Goal: Task Accomplishment & Management: Manage account settings

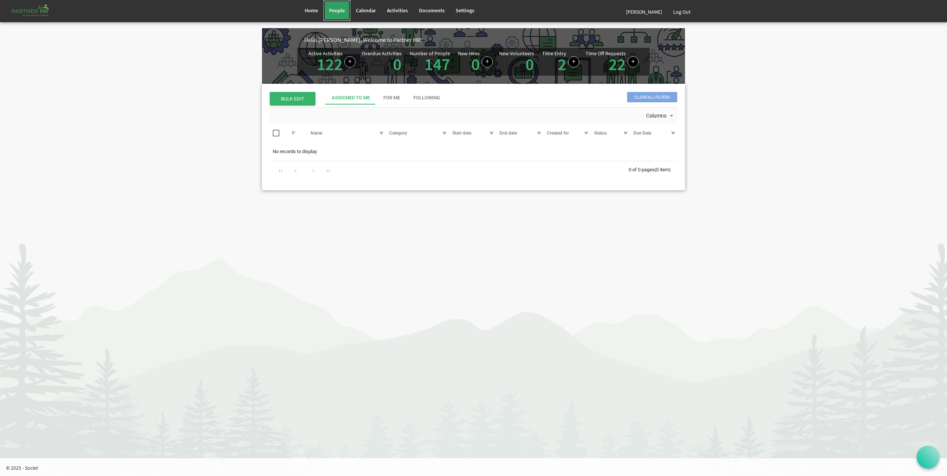
click at [343, 13] on span "People" at bounding box center [337, 10] width 16 height 7
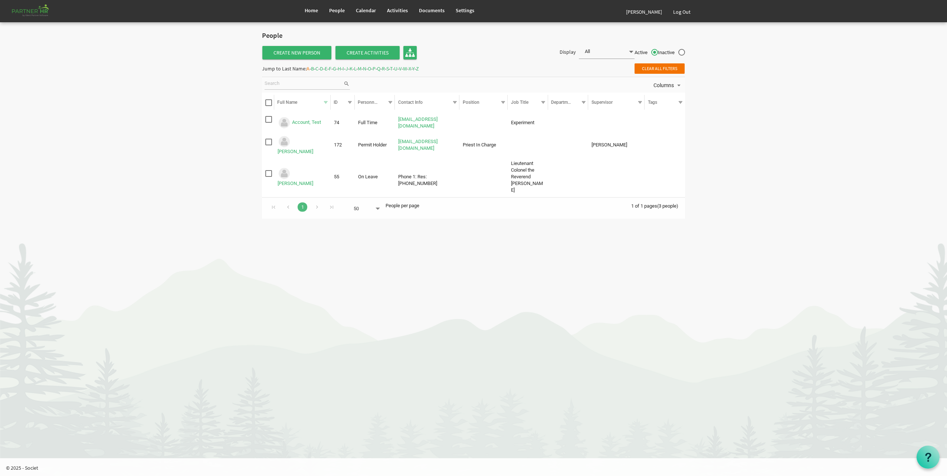
click at [336, 67] on span "G" at bounding box center [334, 68] width 3 height 7
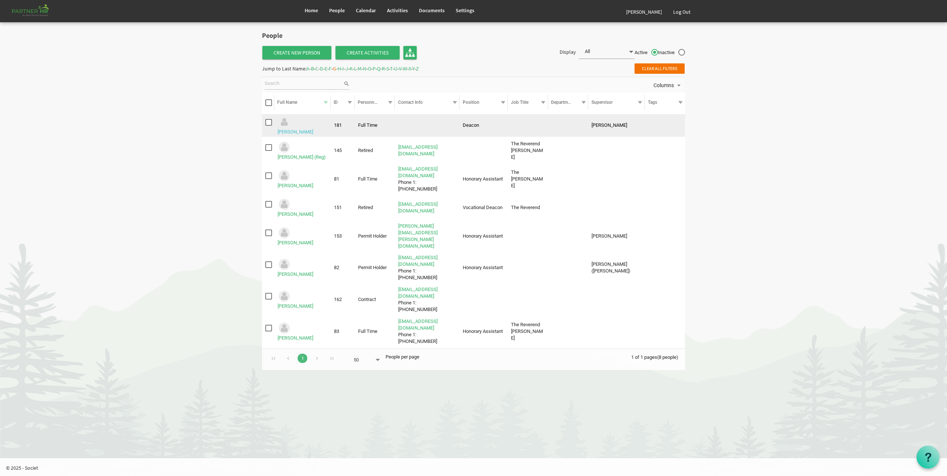
click at [313, 129] on link "Gale, Reagan" at bounding box center [296, 132] width 36 height 6
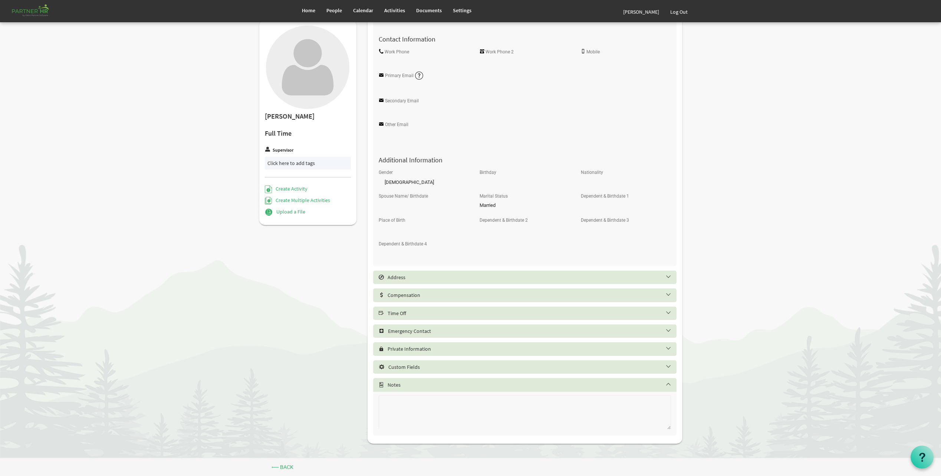
scroll to position [193, 0]
click at [435, 331] on h5 "Emergency Contact" at bounding box center [530, 331] width 303 height 6
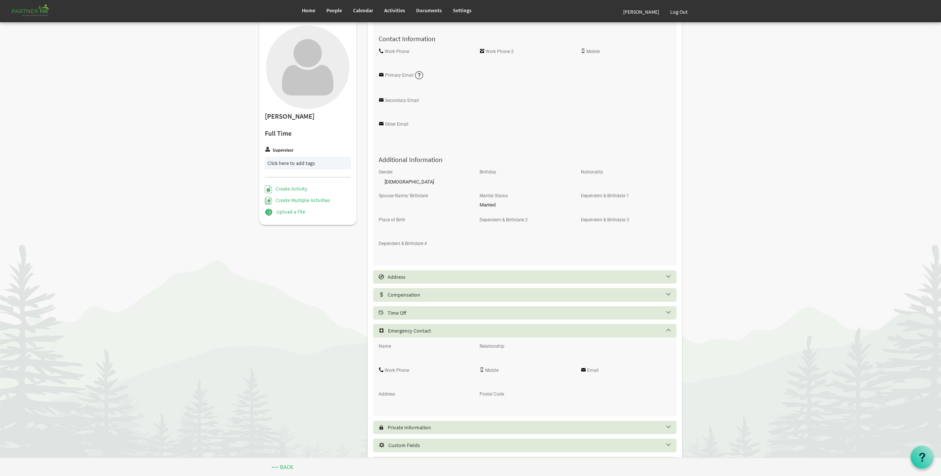
click at [434, 331] on h5 "Emergency Contact" at bounding box center [530, 331] width 303 height 6
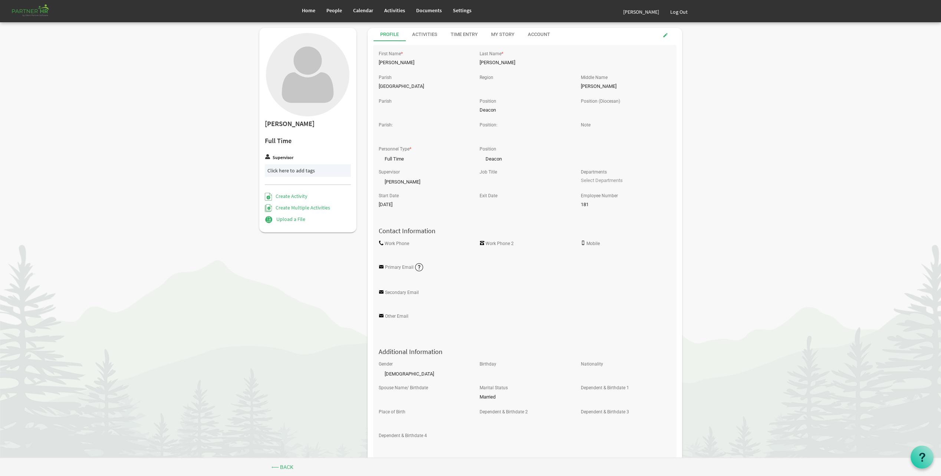
scroll to position [0, 0]
click at [838, 394] on body "Home People Calendar" at bounding box center [470, 325] width 941 height 651
click at [665, 38] on link at bounding box center [665, 35] width 15 height 11
click at [430, 281] on input "Primary Email" at bounding box center [474, 280] width 191 height 11
type input "[PERSON_NAME][EMAIL_ADDRESS][PERSON_NAME][DOMAIN_NAME]"
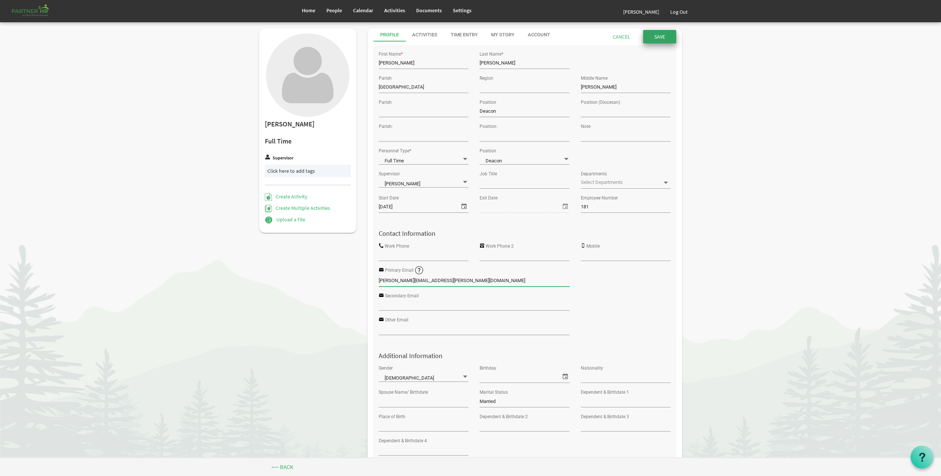
click at [673, 36] on input "Save" at bounding box center [659, 36] width 33 height 13
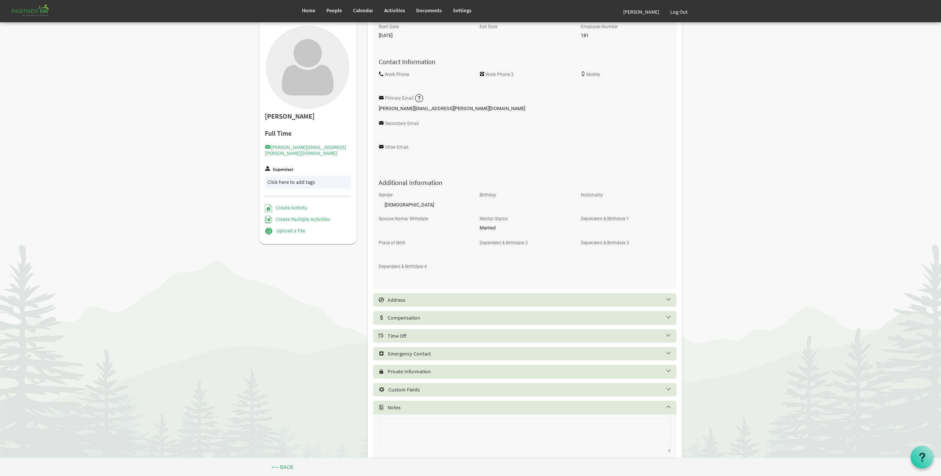
scroll to position [173, 0]
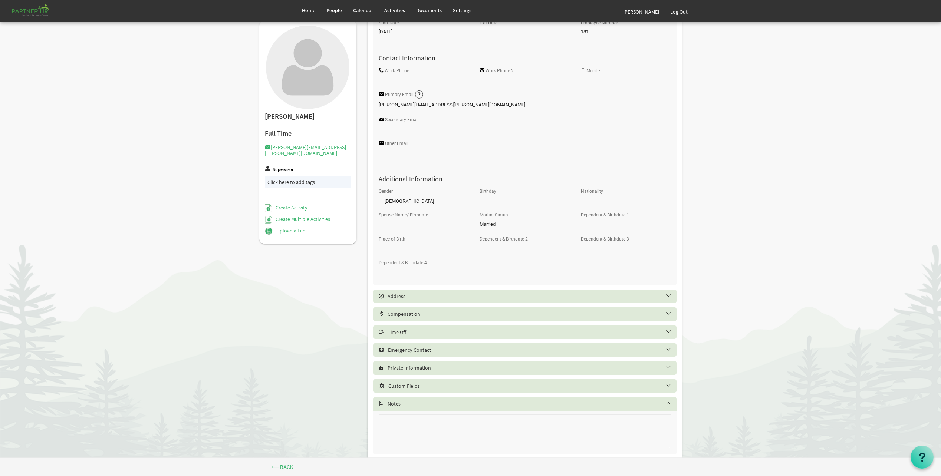
drag, startPoint x: 713, startPoint y: 121, endPoint x: 584, endPoint y: 13, distance: 168.1
click at [713, 120] on body "Home People Calendar" at bounding box center [470, 152] width 941 height 651
